Goal: Navigation & Orientation: Find specific page/section

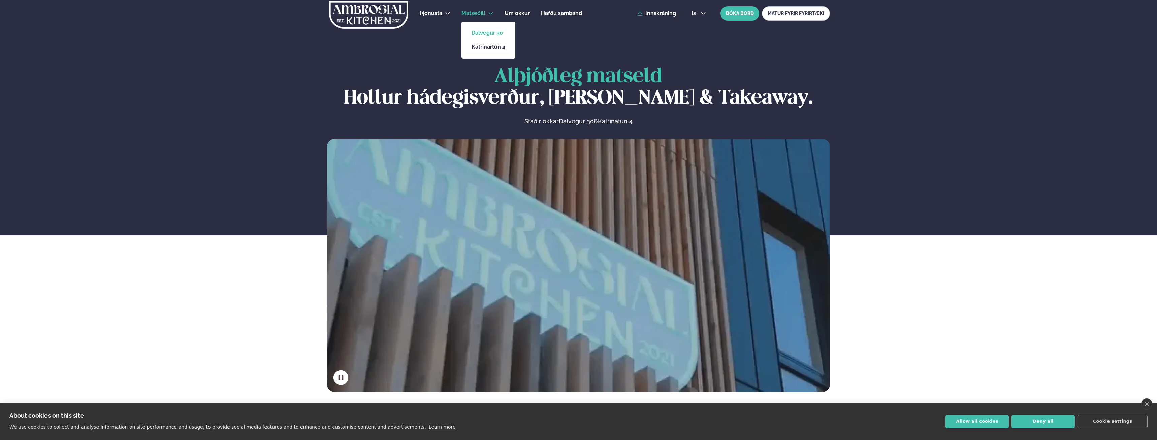
click at [488, 33] on link "Dalvegur 30" at bounding box center [489, 32] width 34 height 5
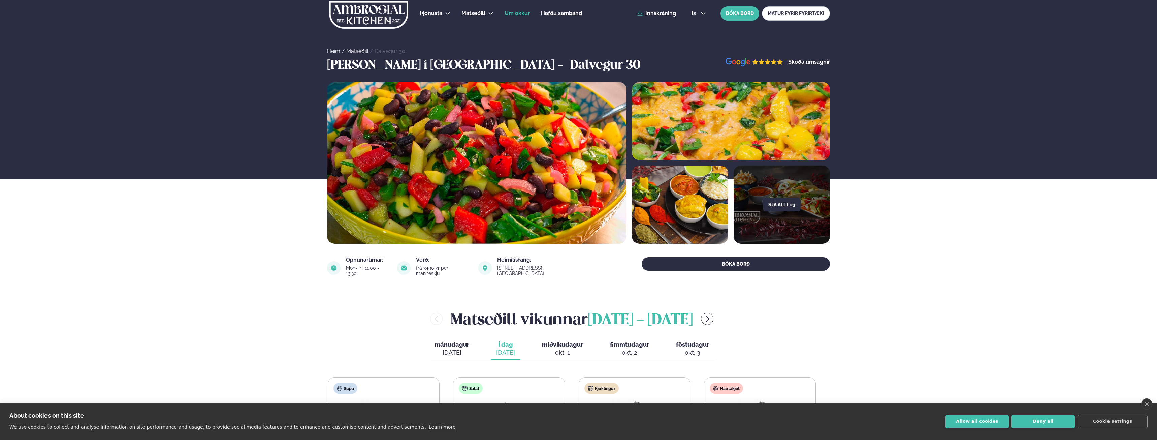
click at [508, 17] on link "Um okkur" at bounding box center [517, 13] width 25 height 8
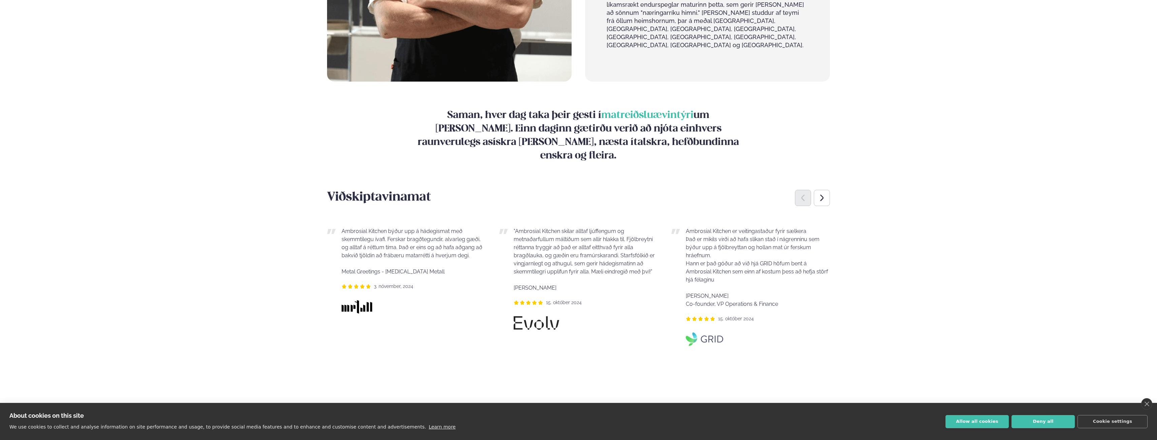
scroll to position [910, 0]
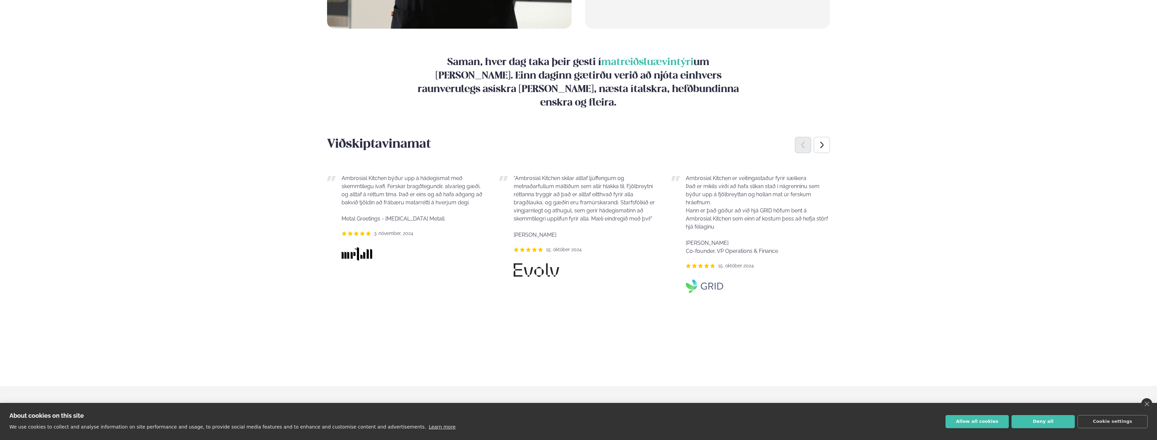
click at [831, 83] on main "[PERSON_NAME] / Um okkur Um Okkur Ambrosial Kitchen býður upp á hágæða hádegish…" at bounding box center [578, 137] width 543 height 2095
click at [819, 141] on icon "Next slide" at bounding box center [822, 145] width 8 height 8
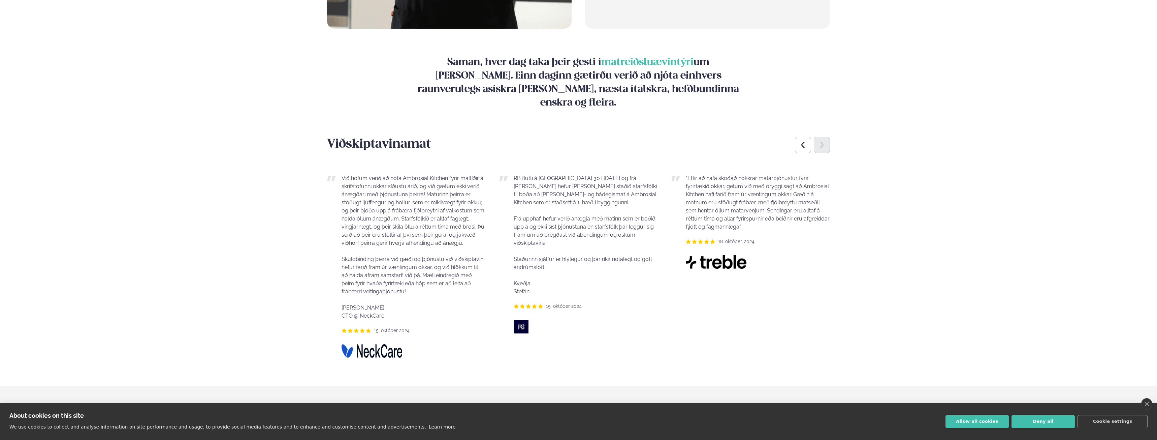
click at [819, 141] on icon "Next slide" at bounding box center [822, 145] width 8 height 8
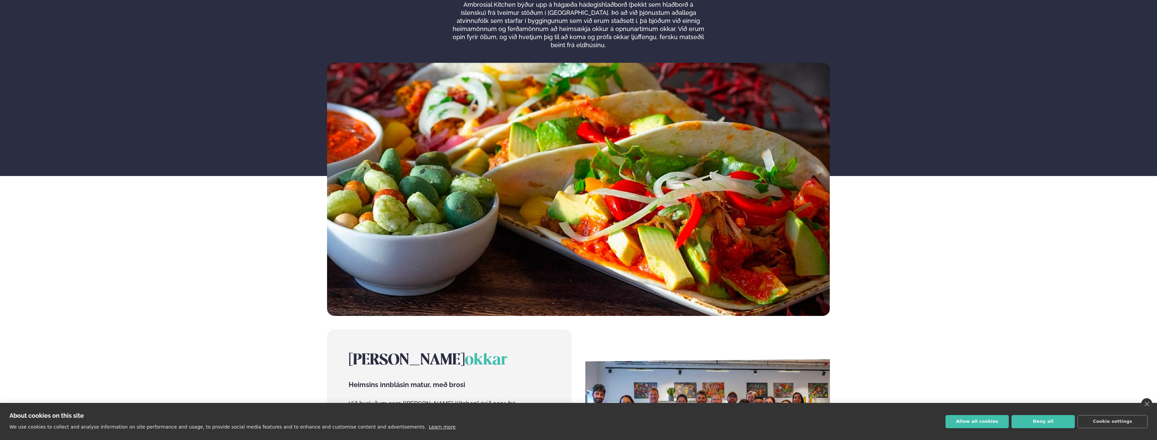
scroll to position [0, 0]
